Goal: Task Accomplishment & Management: Use online tool/utility

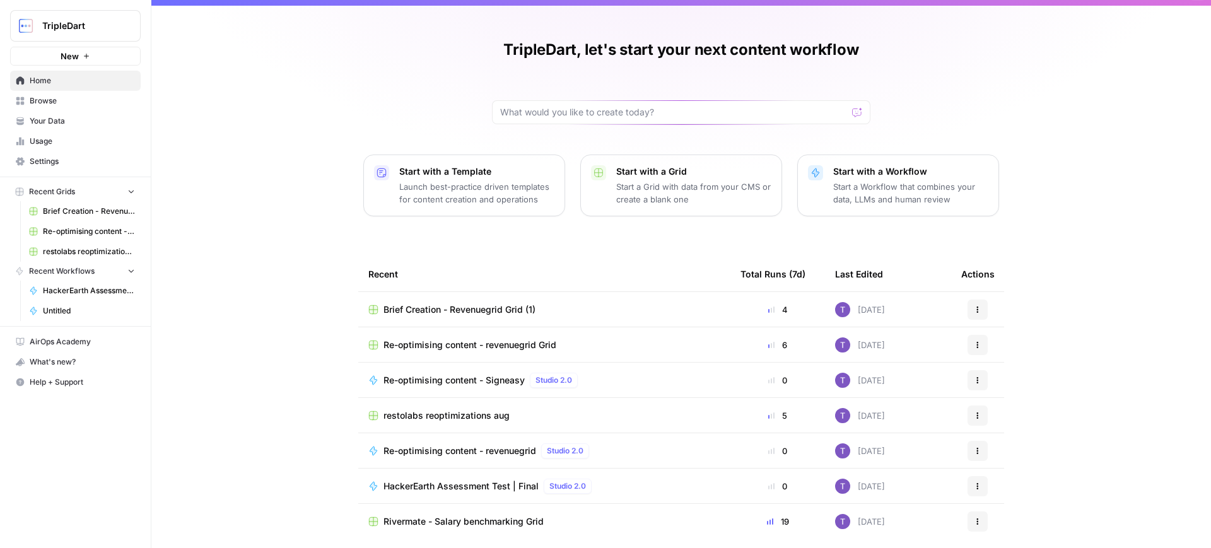
scroll to position [32, 0]
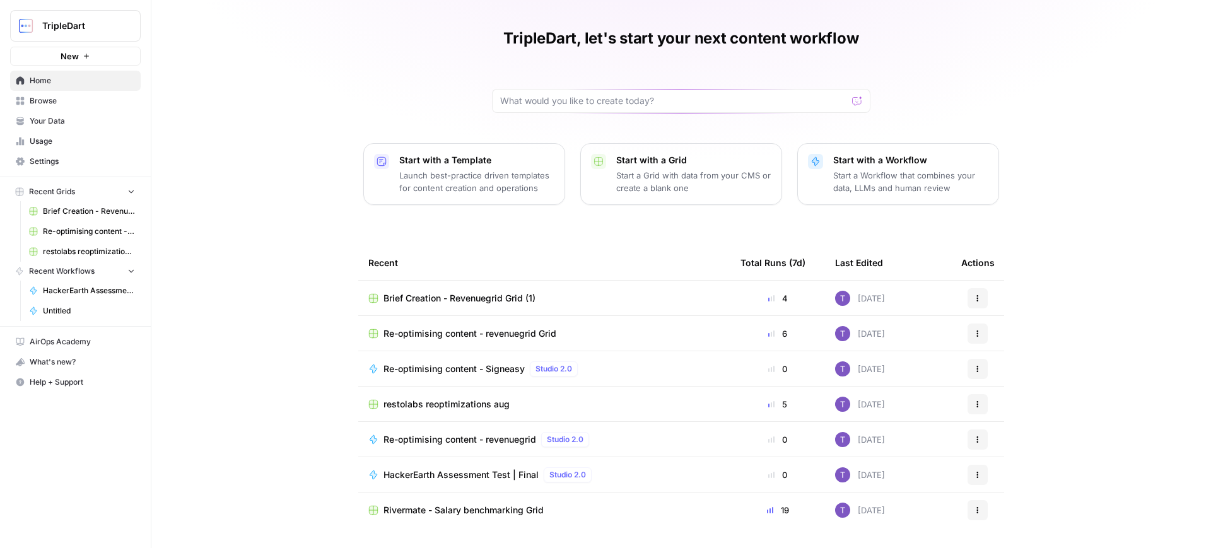
click at [496, 476] on span "HackerEarth Assessment Test | Final" at bounding box center [461, 475] width 155 height 13
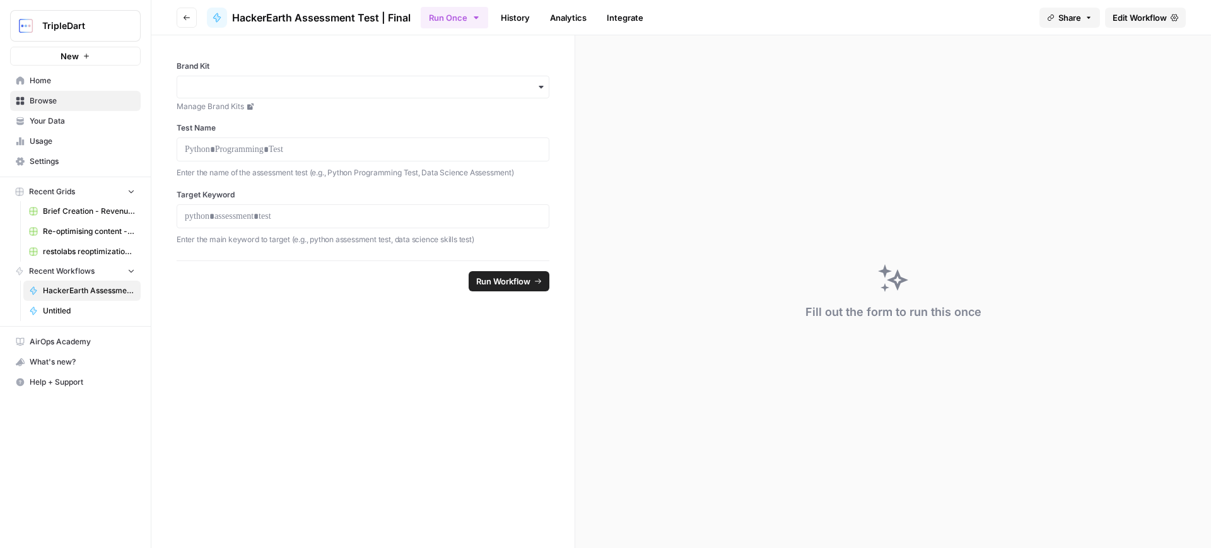
click at [491, 276] on span "Run Workflow" at bounding box center [503, 281] width 54 height 13
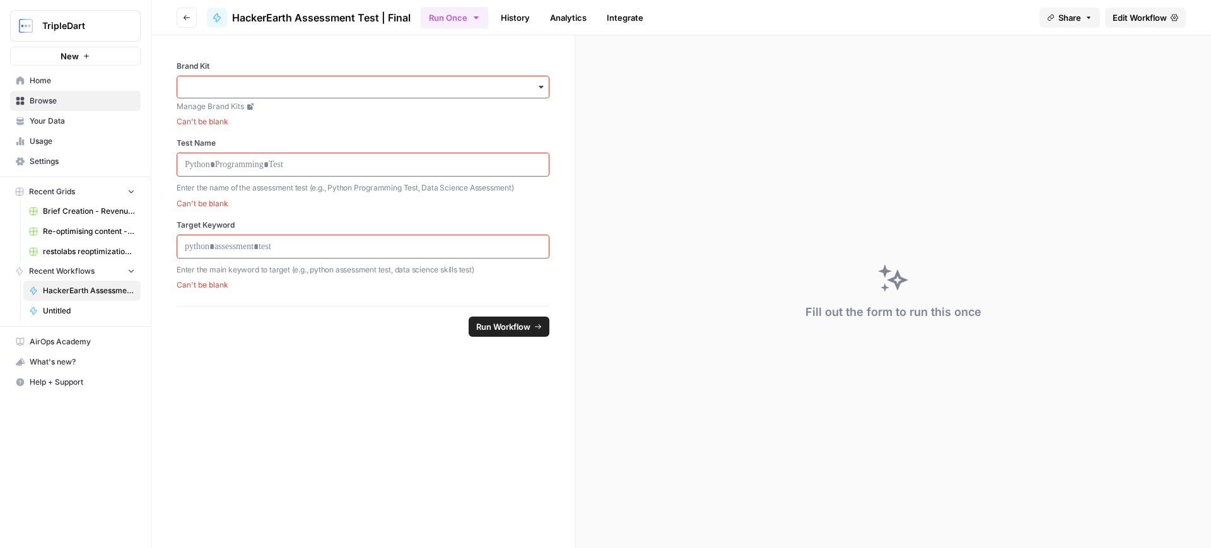
click at [1102, 20] on div "Share Edit Workflow" at bounding box center [1113, 18] width 146 height 20
click at [1117, 19] on span "Edit Workflow" at bounding box center [1140, 17] width 54 height 13
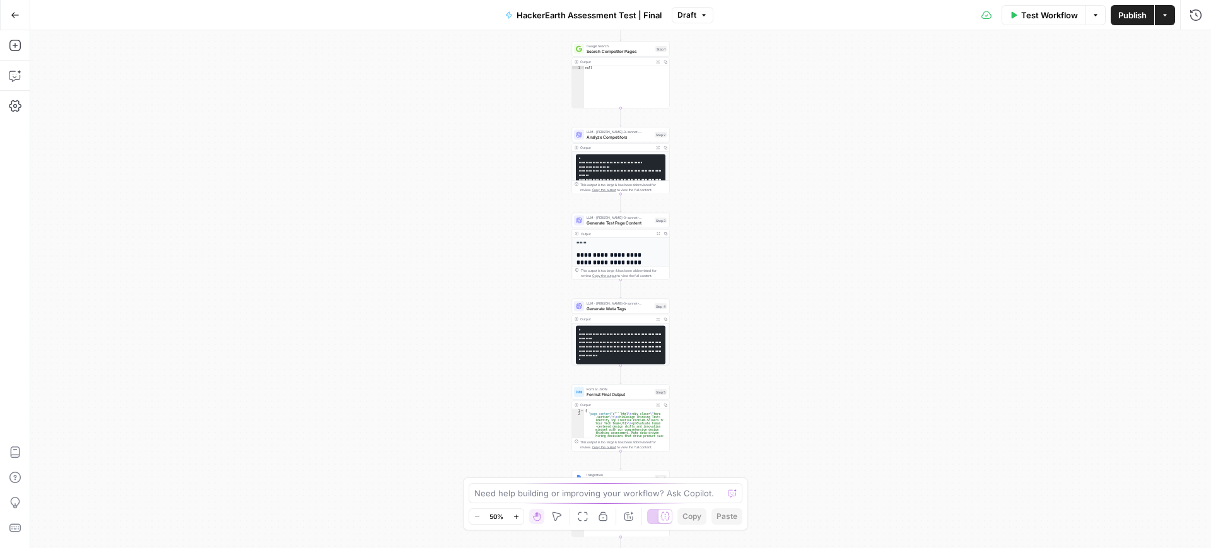
click at [1043, 15] on span "Test Workflow" at bounding box center [1049, 15] width 57 height 13
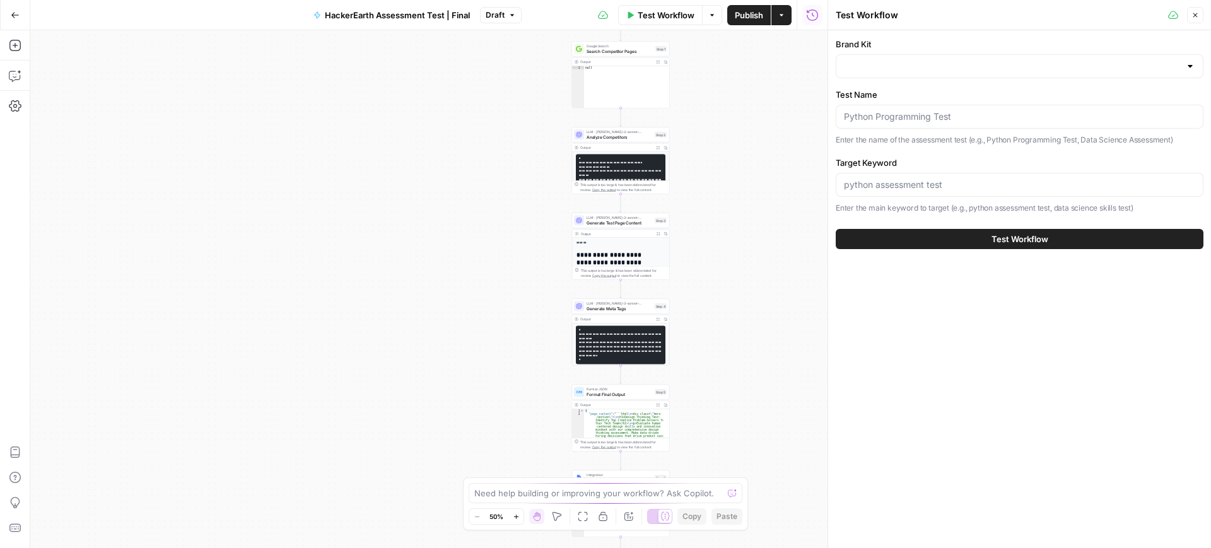
click at [957, 75] on div at bounding box center [1020, 66] width 368 height 24
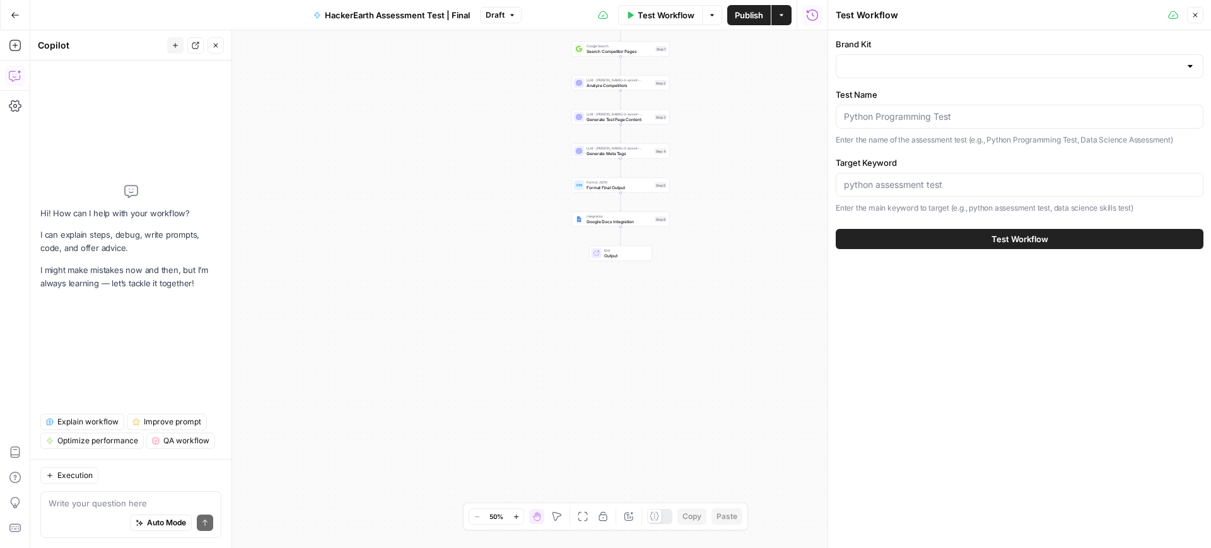
click at [12, 21] on button "Go Back" at bounding box center [15, 15] width 23 height 23
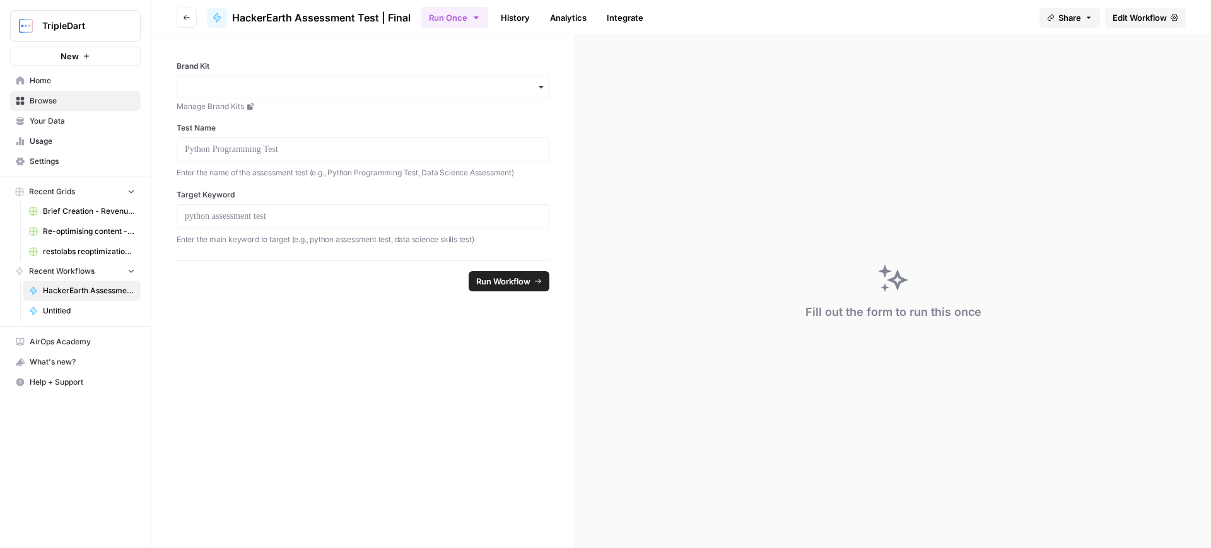
click at [1141, 23] on link "Edit Workflow" at bounding box center [1145, 18] width 81 height 20
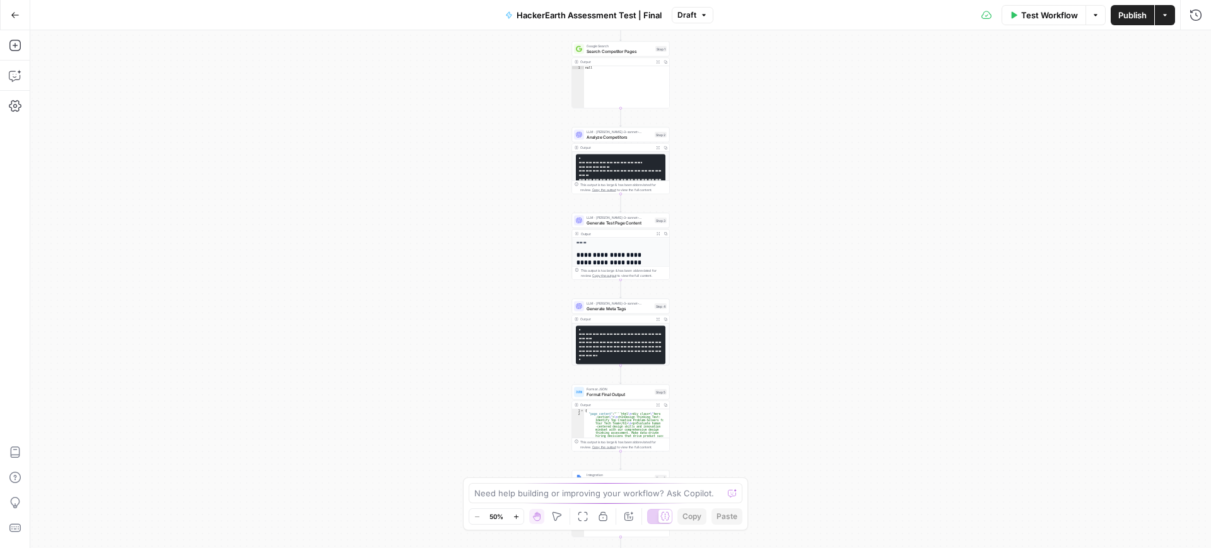
click at [1038, 20] on span "Test Workflow" at bounding box center [1049, 15] width 57 height 13
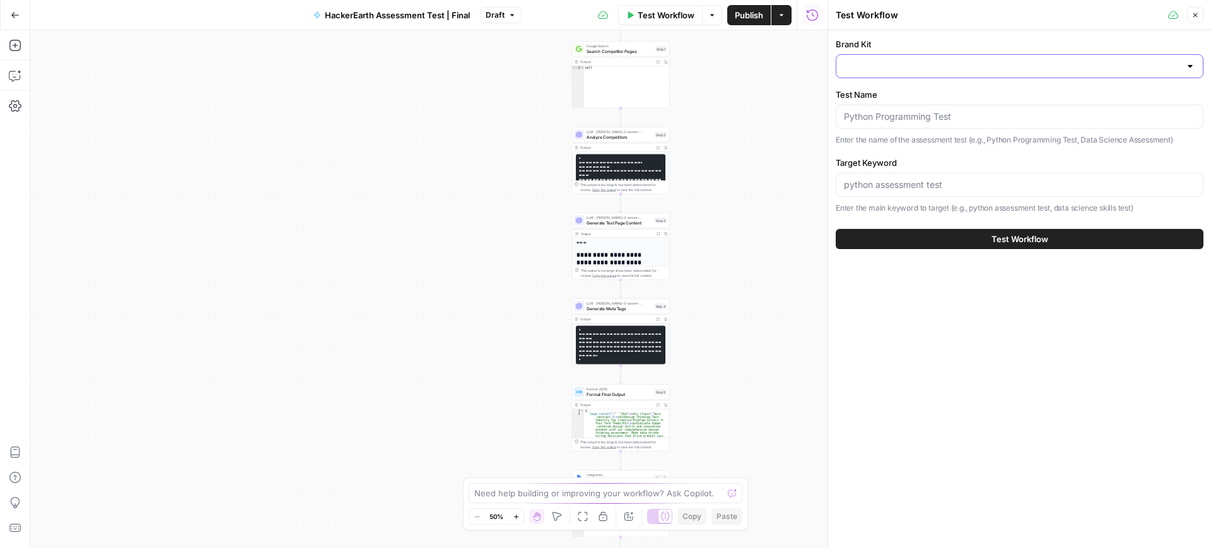
click at [911, 60] on input "Brand Kit" at bounding box center [1012, 66] width 336 height 13
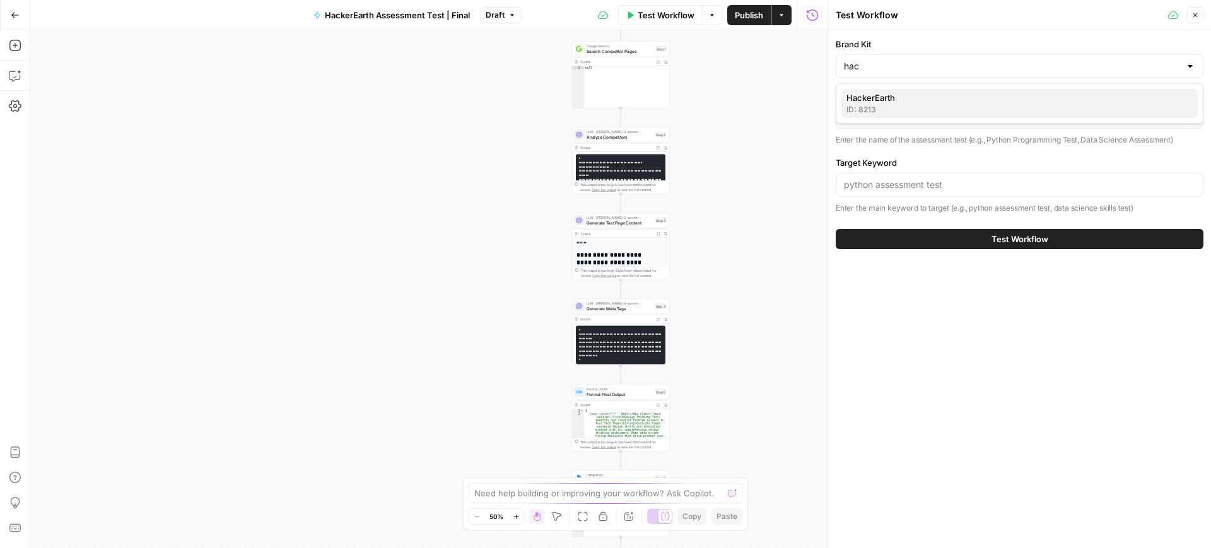
click at [908, 98] on span "HackerEarth" at bounding box center [1017, 97] width 341 height 13
type input "HackerEarth"
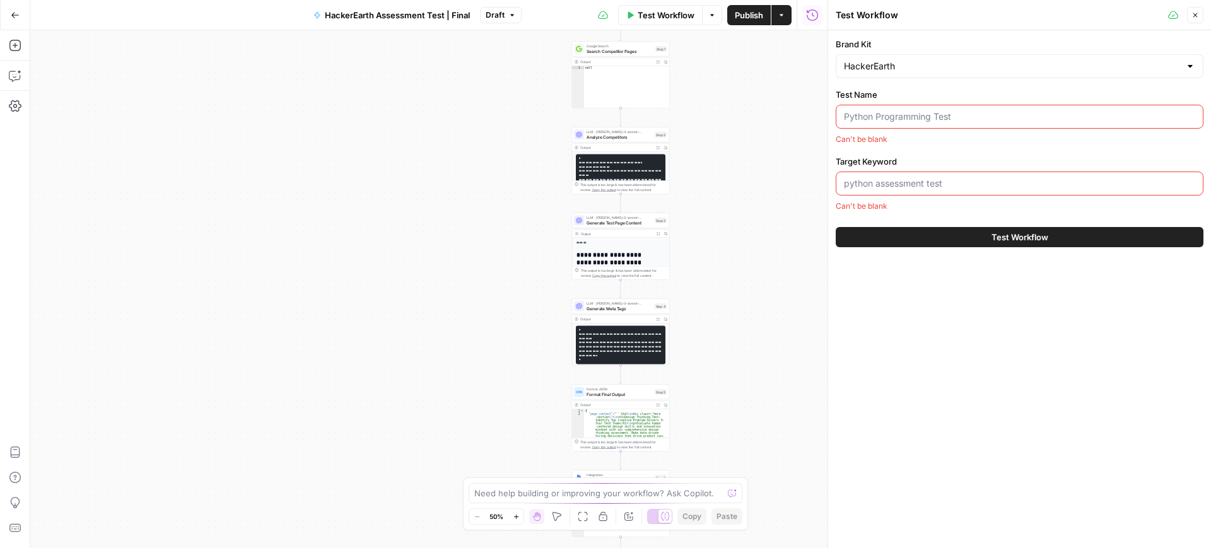
click at [889, 122] on div at bounding box center [1020, 117] width 368 height 24
paste input "interpersonal skills test"
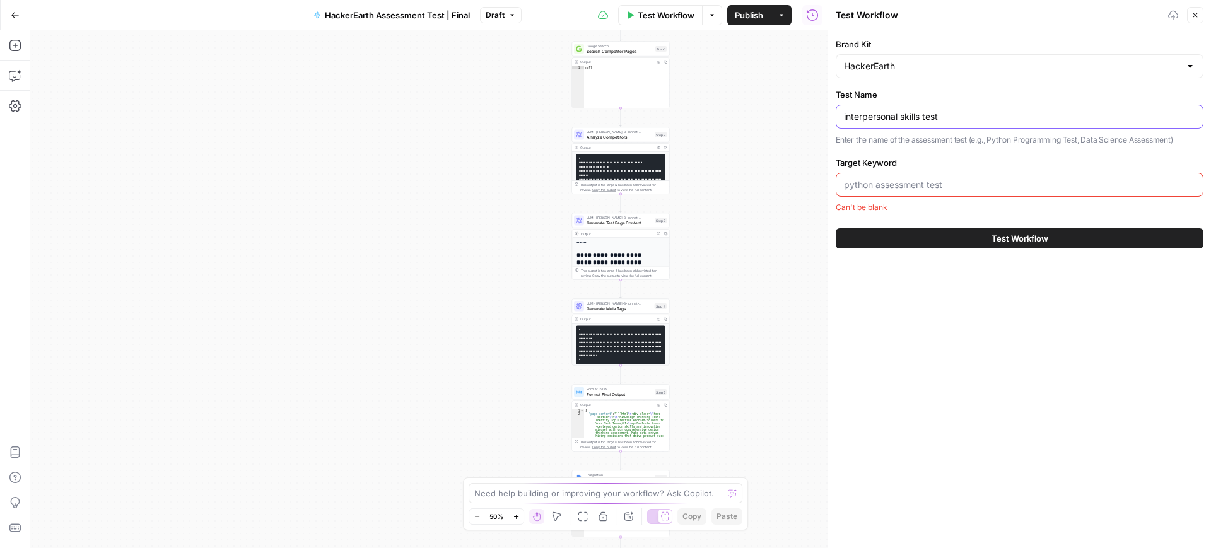
type input "interpersonal skills test"
click at [859, 184] on input "Target Keyword" at bounding box center [1019, 185] width 351 height 13
paste input "interpersonal skills test"
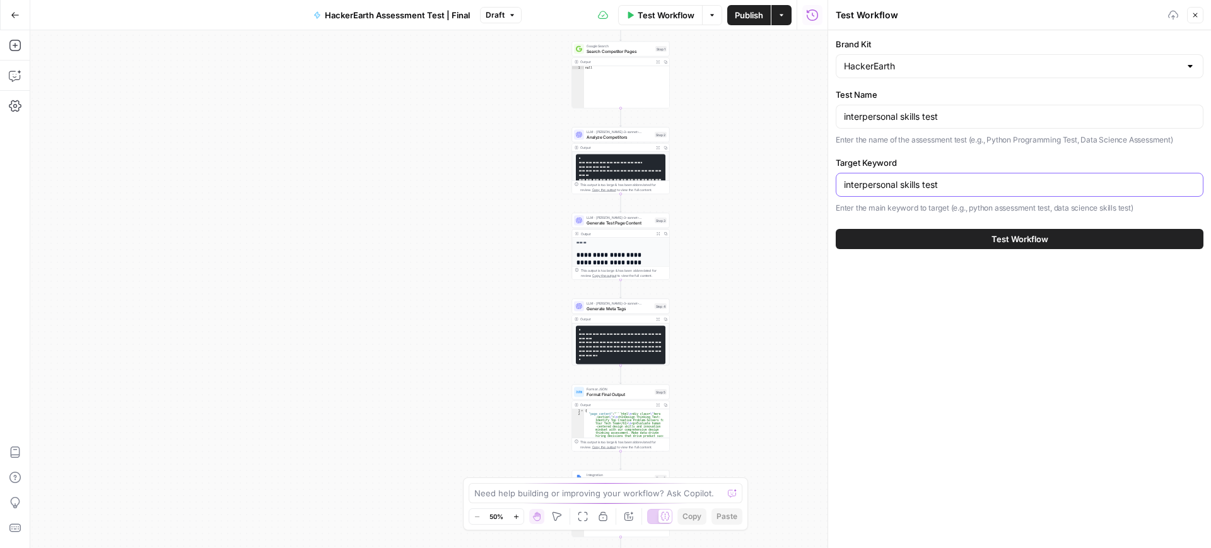
type input "interpersonal skills test"
click at [872, 249] on div "Test Workflow" at bounding box center [1020, 238] width 368 height 35
click at [870, 246] on button "Test Workflow" at bounding box center [1020, 239] width 368 height 20
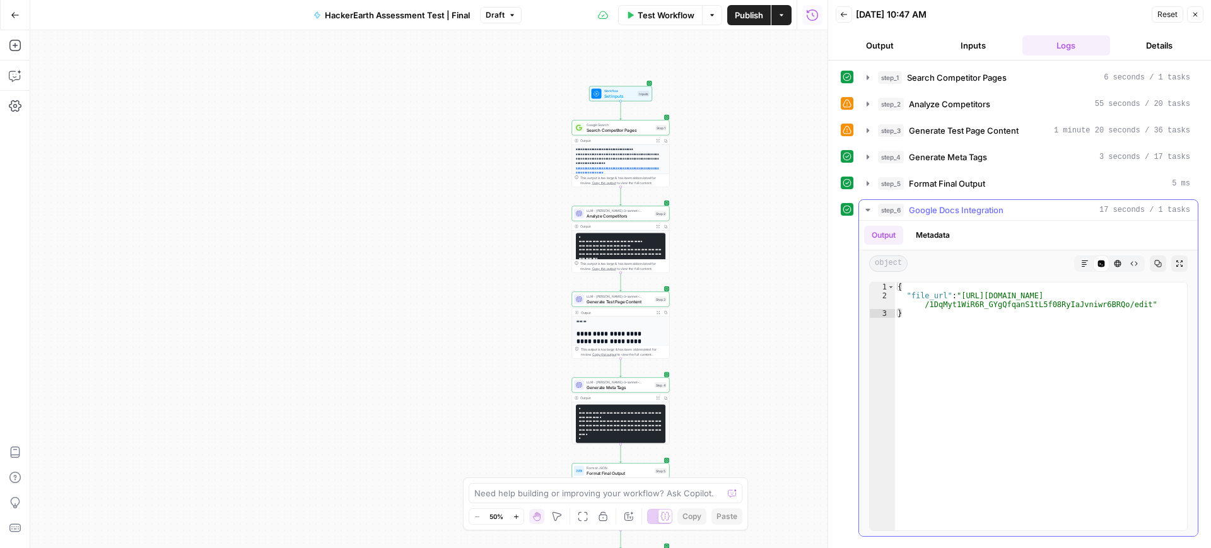
type textarea "**********"
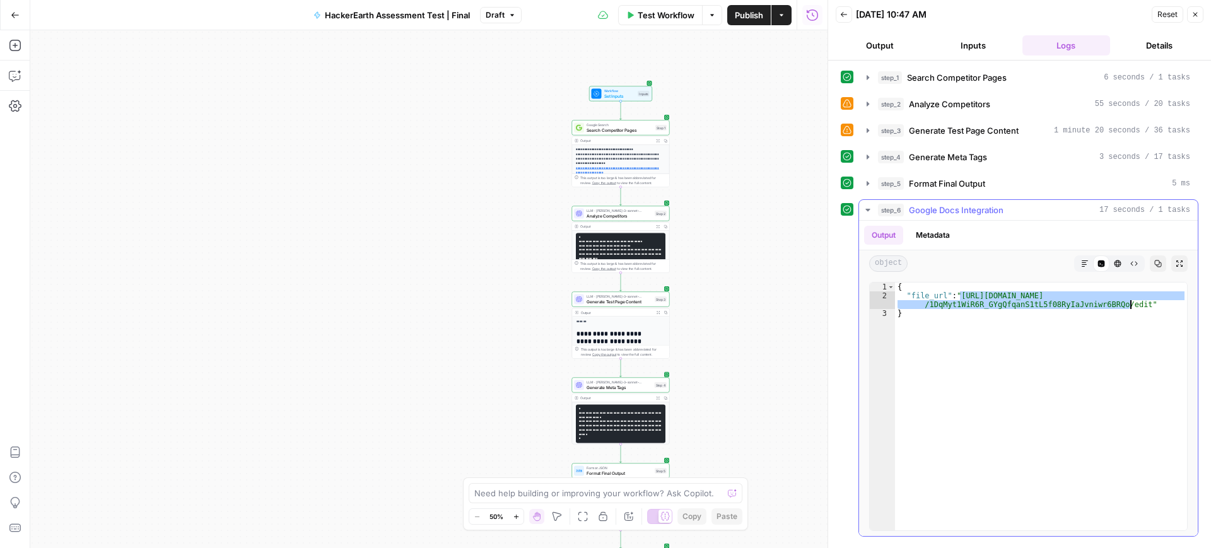
drag, startPoint x: 960, startPoint y: 294, endPoint x: 1130, endPoint y: 307, distance: 170.8
click at [1130, 307] on div "{ "file_url" : "[URL][DOMAIN_NAME] /1DqMyt1WiR6R_GYgQfqanS1tL5f08RyIaJvniwr6BRQ…" at bounding box center [1041, 416] width 292 height 266
